Goal: Task Accomplishment & Management: Use online tool/utility

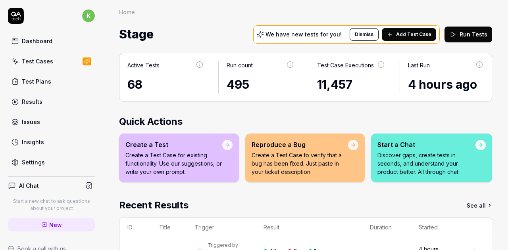
click at [43, 79] on div "Test Plans" at bounding box center [36, 81] width 29 height 8
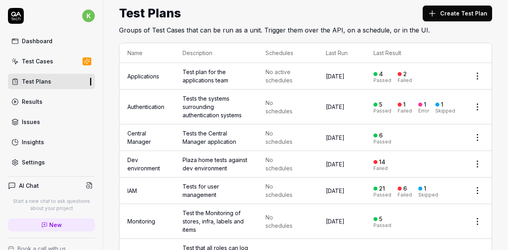
scroll to position [21, 0]
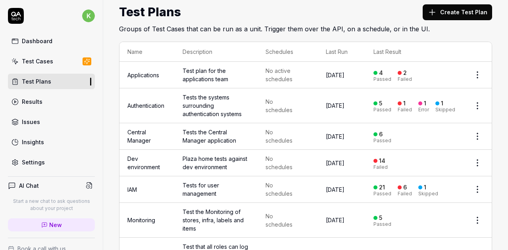
click at [40, 77] on link "Test Plans" at bounding box center [51, 81] width 87 height 15
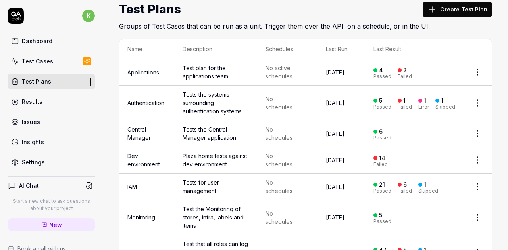
scroll to position [25, 0]
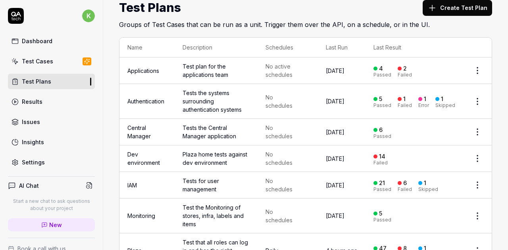
click at [41, 84] on div "Test Plans" at bounding box center [36, 81] width 29 height 8
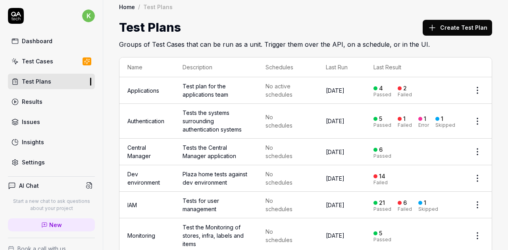
scroll to position [0, 0]
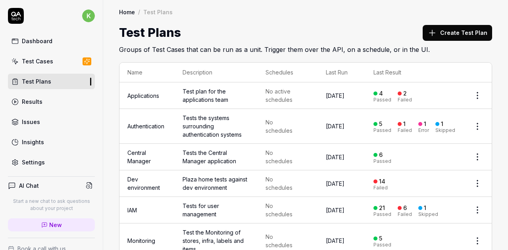
click at [38, 60] on div "Test Cases" at bounding box center [37, 61] width 31 height 8
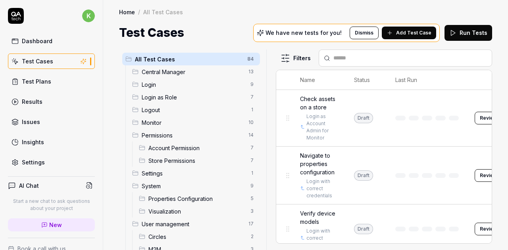
click at [276, 131] on div "All Test Cases 84 Central Manager 13 Login 9 Login as Role 7 Logout 1 Monitor 1…" at bounding box center [305, 150] width 373 height 201
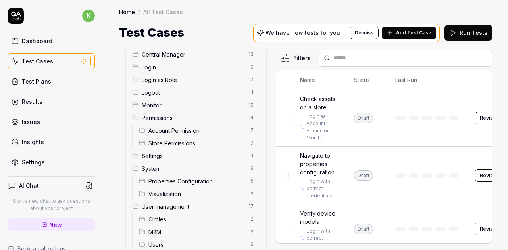
scroll to position [10, 0]
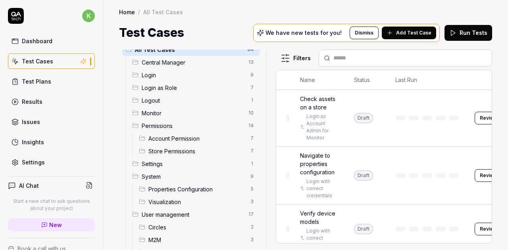
click at [171, 151] on span "Store Permissions" at bounding box center [196, 151] width 97 height 8
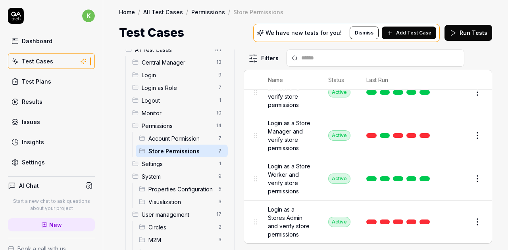
scroll to position [169, 0]
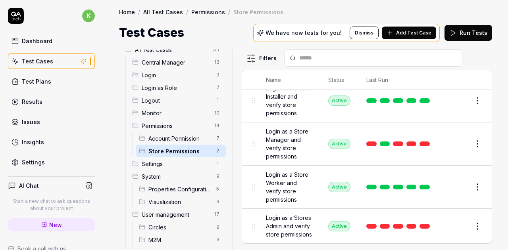
click at [229, 182] on div "All Test Cases 84 Central Manager 13 Login 9 Login as Role 7 Logout 1 Monitor 1…" at bounding box center [305, 150] width 373 height 201
drag, startPoint x: 280, startPoint y: 221, endPoint x: 452, endPoint y: 222, distance: 171.8
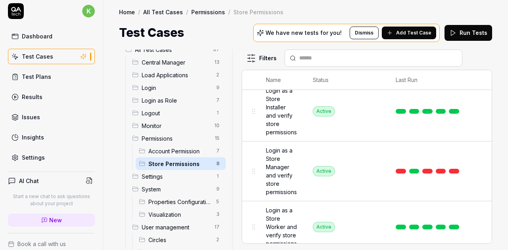
scroll to position [0, 0]
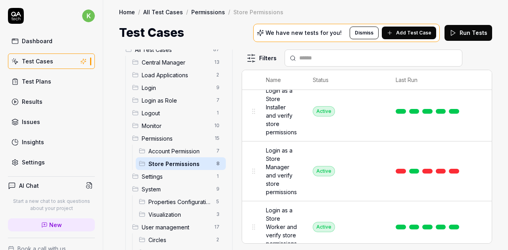
click at [41, 161] on div "Settings" at bounding box center [33, 162] width 23 height 8
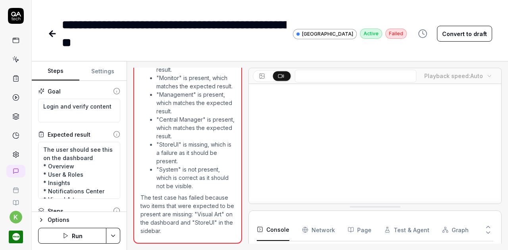
scroll to position [13, 0]
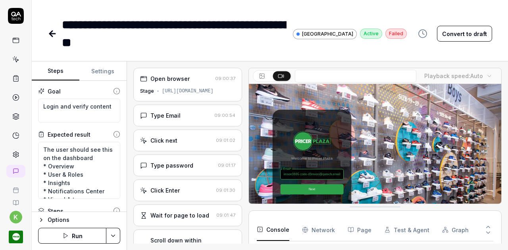
type textarea "*"
